Goal: Entertainment & Leisure: Consume media (video, audio)

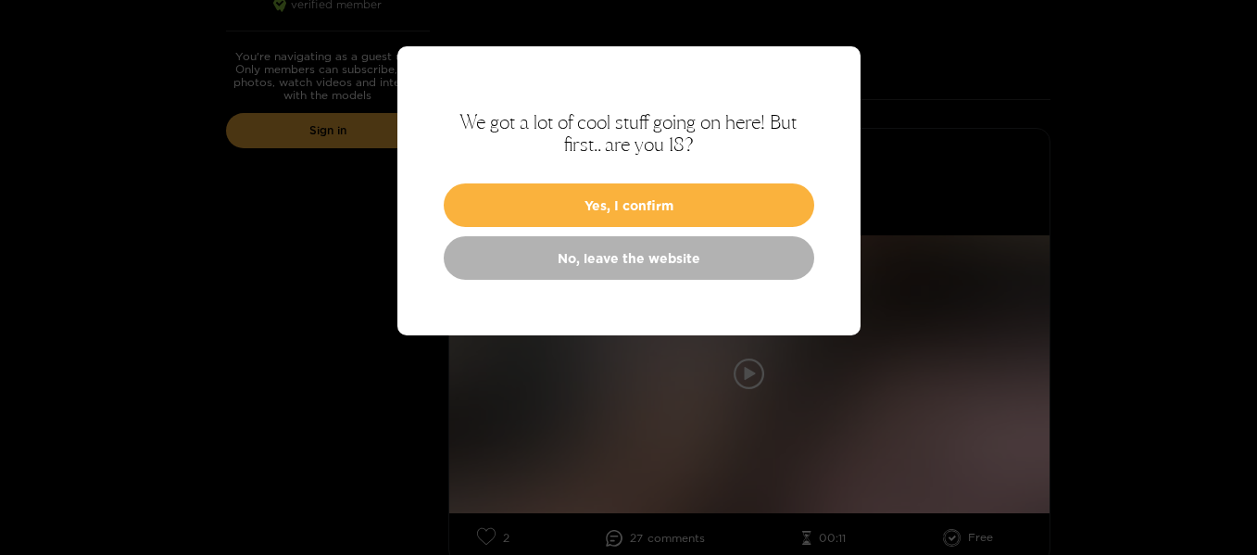
scroll to position [407, 0]
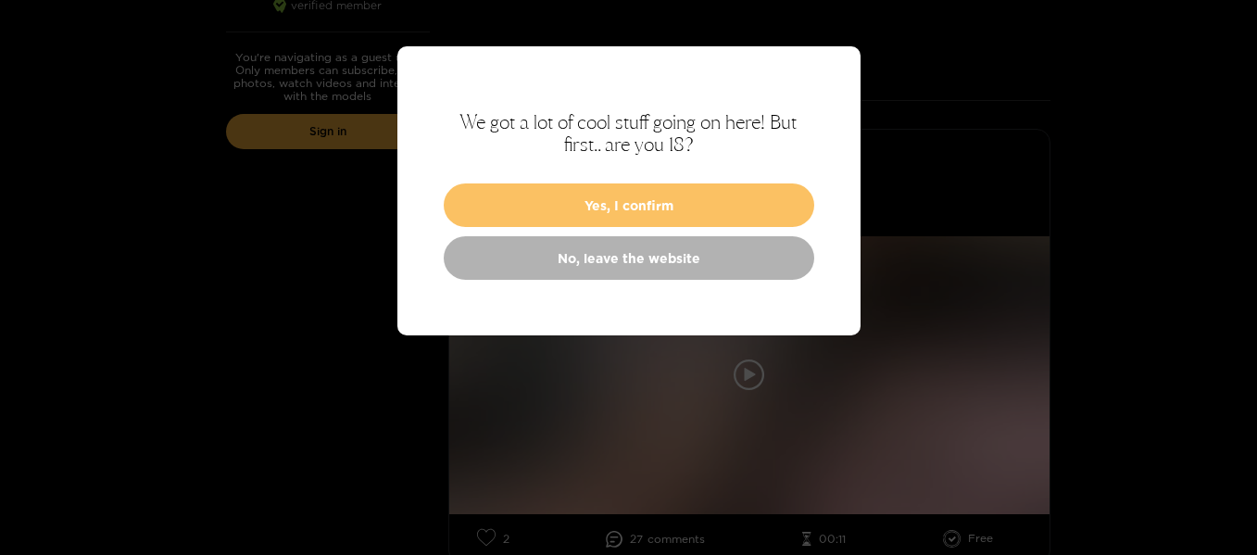
click at [624, 208] on button "Yes, I confirm" at bounding box center [629, 205] width 371 height 44
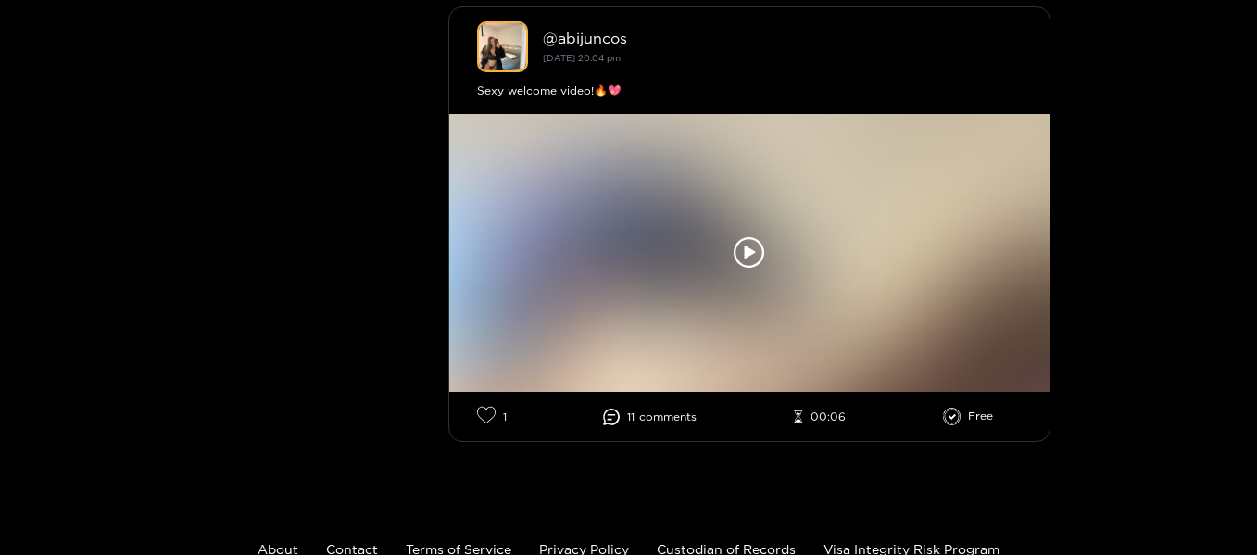
scroll to position [980, 0]
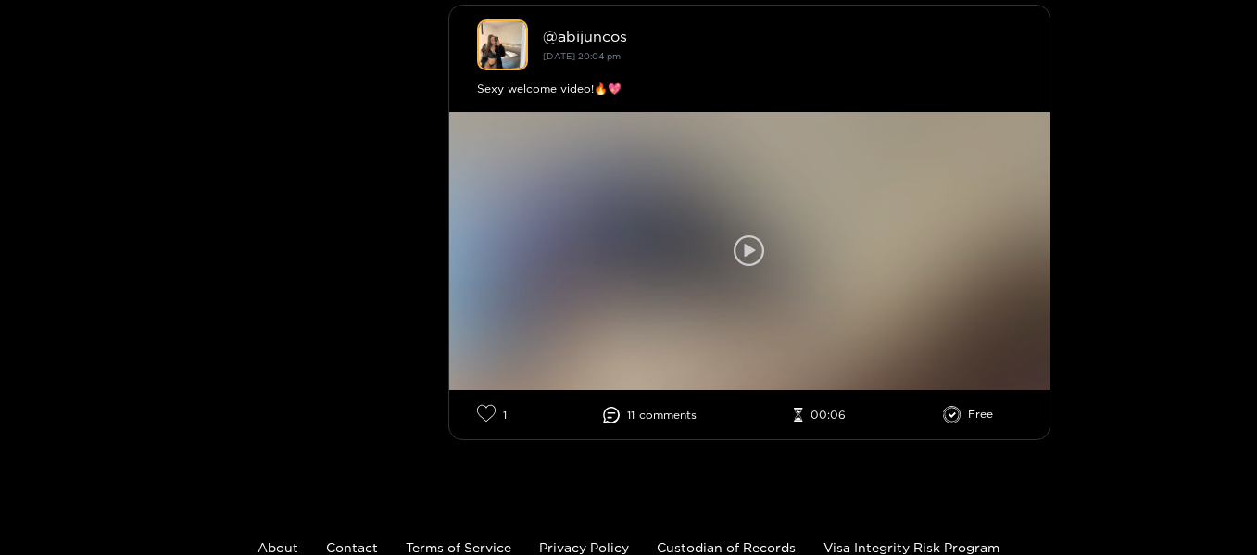
click at [748, 259] on icon at bounding box center [749, 250] width 31 height 31
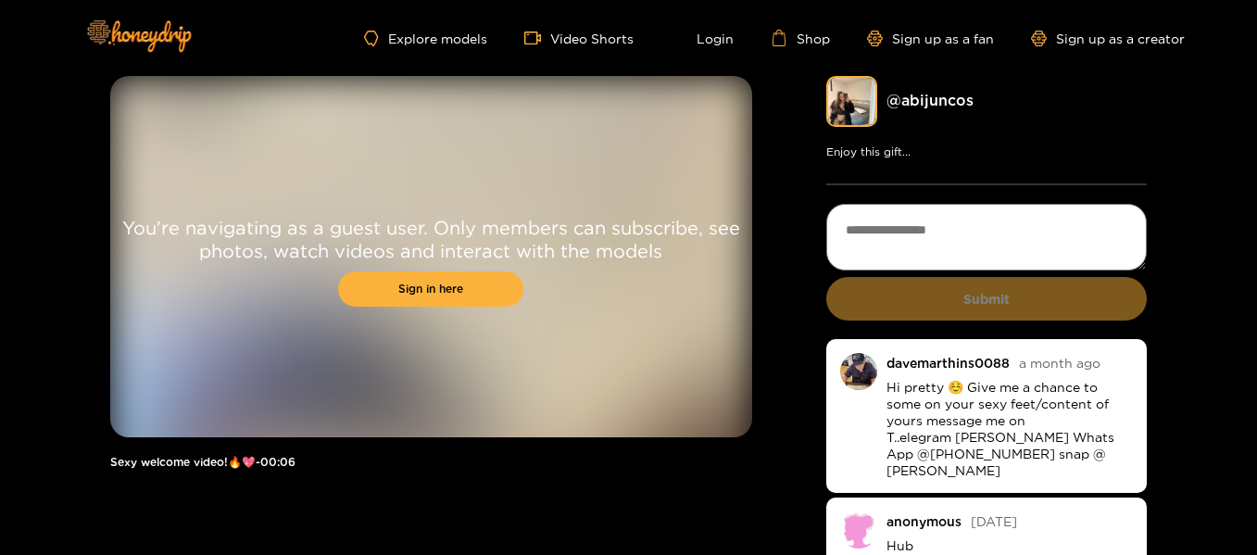
scroll to position [3, 0]
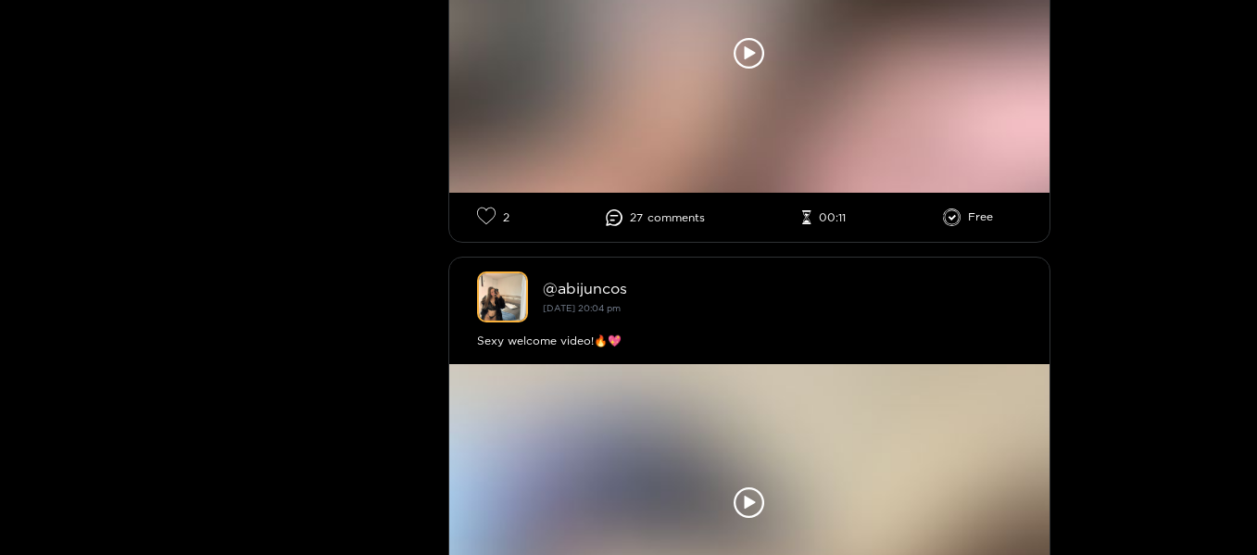
scroll to position [459, 0]
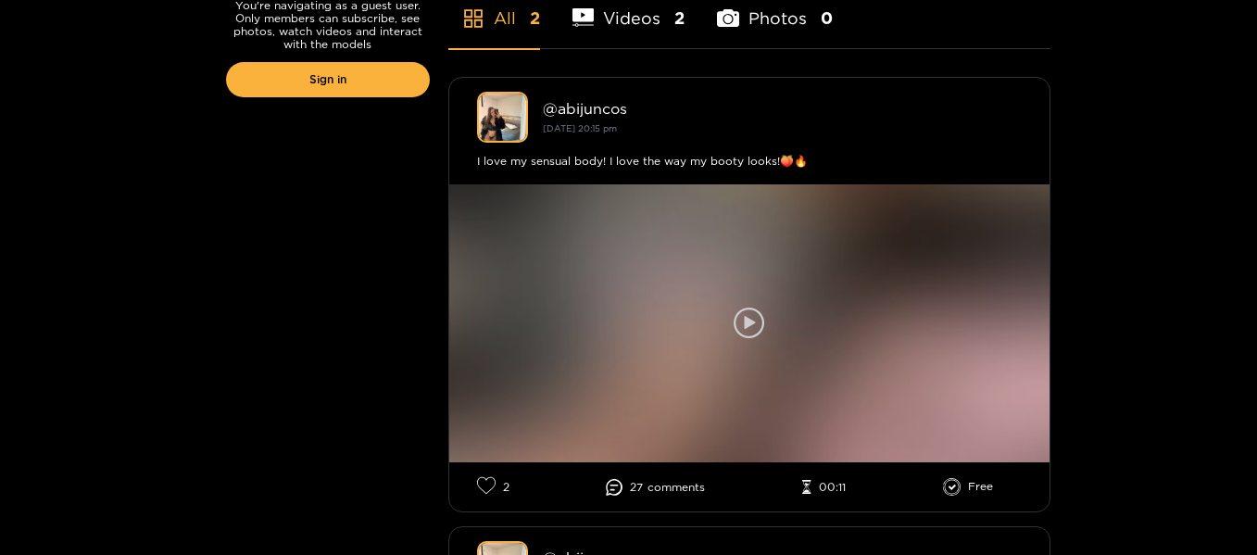
click at [747, 320] on icon at bounding box center [749, 323] width 11 height 14
